Goal: Information Seeking & Learning: Learn about a topic

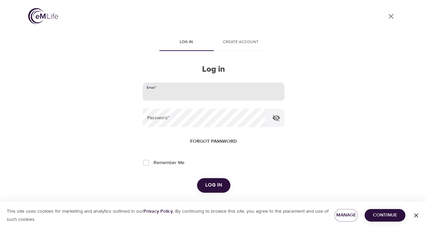
click at [174, 94] on input "email" at bounding box center [213, 91] width 141 height 18
type input "sbrockmanlee@gmail.com"
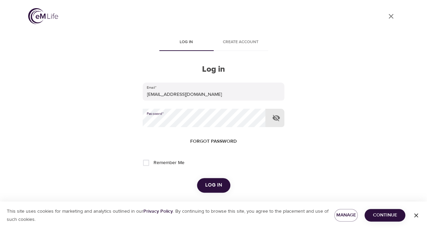
click at [144, 164] on input "Remember Me" at bounding box center [146, 162] width 14 height 14
checkbox input "true"
click at [221, 190] on button "Log in" at bounding box center [213, 185] width 33 height 14
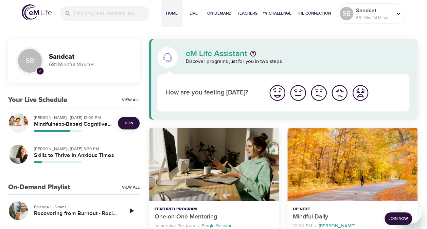
click at [276, 92] on img "I'm feeling great" at bounding box center [277, 92] width 19 height 19
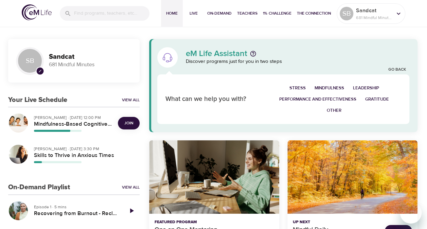
click at [131, 122] on span "Join" at bounding box center [128, 122] width 9 height 7
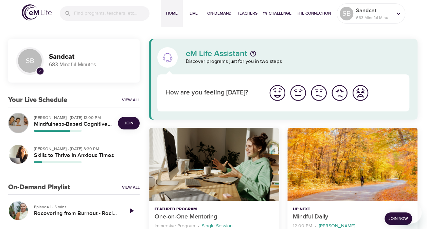
click at [19, 119] on div "button" at bounding box center [18, 122] width 19 height 19
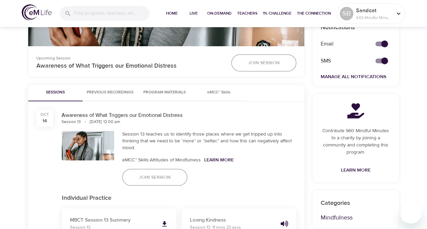
scroll to position [257, 0]
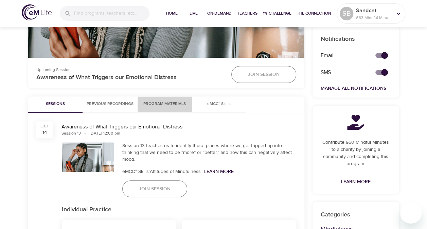
click at [166, 104] on span "Program Materials" at bounding box center [165, 103] width 46 height 7
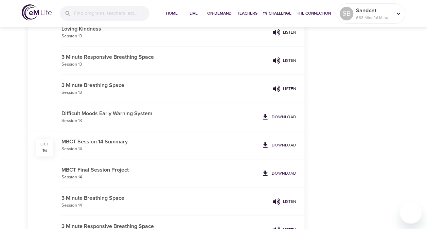
scroll to position [1563, 0]
click at [285, 170] on p "Download" at bounding box center [284, 173] width 24 height 6
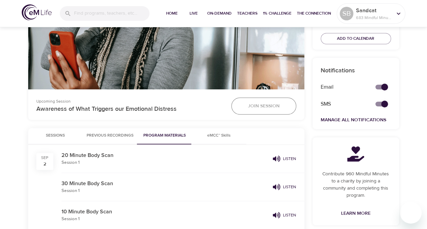
scroll to position [225, 0]
drag, startPoint x: 148, startPoint y: 155, endPoint x: 275, endPoint y: 137, distance: 128.2
click at [275, 137] on div "Sessions Previous Recordings Program Materials eMCC™ Skills" at bounding box center [166, 136] width 276 height 16
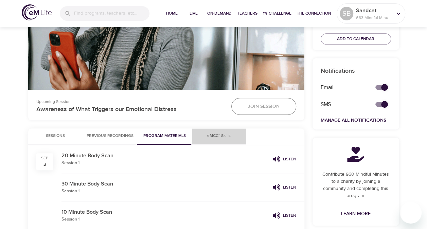
click at [223, 134] on span "eMCC™ Skills" at bounding box center [219, 135] width 46 height 7
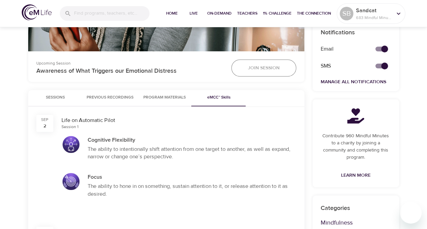
scroll to position [264, 0]
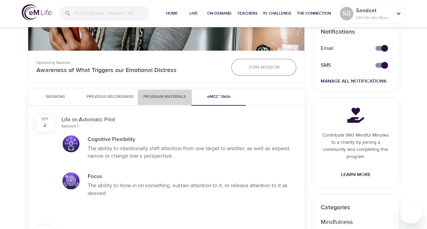
click at [167, 96] on span "Program Materials" at bounding box center [165, 96] width 46 height 7
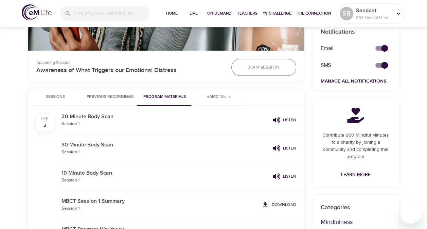
click at [57, 94] on span "Sessions" at bounding box center [55, 96] width 46 height 7
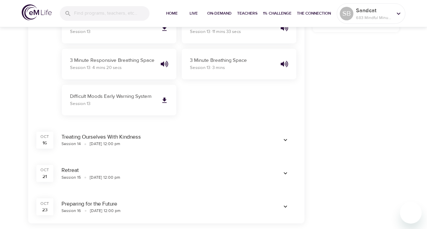
scroll to position [465, 0]
click at [391, 90] on div "This program provided by Add calendar reminders so you never miss a session. Ad…" at bounding box center [355, 226] width 95 height 1089
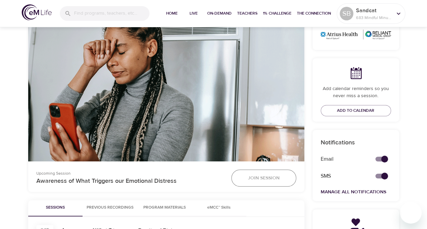
scroll to position [0, 0]
